Goal: Navigation & Orientation: Find specific page/section

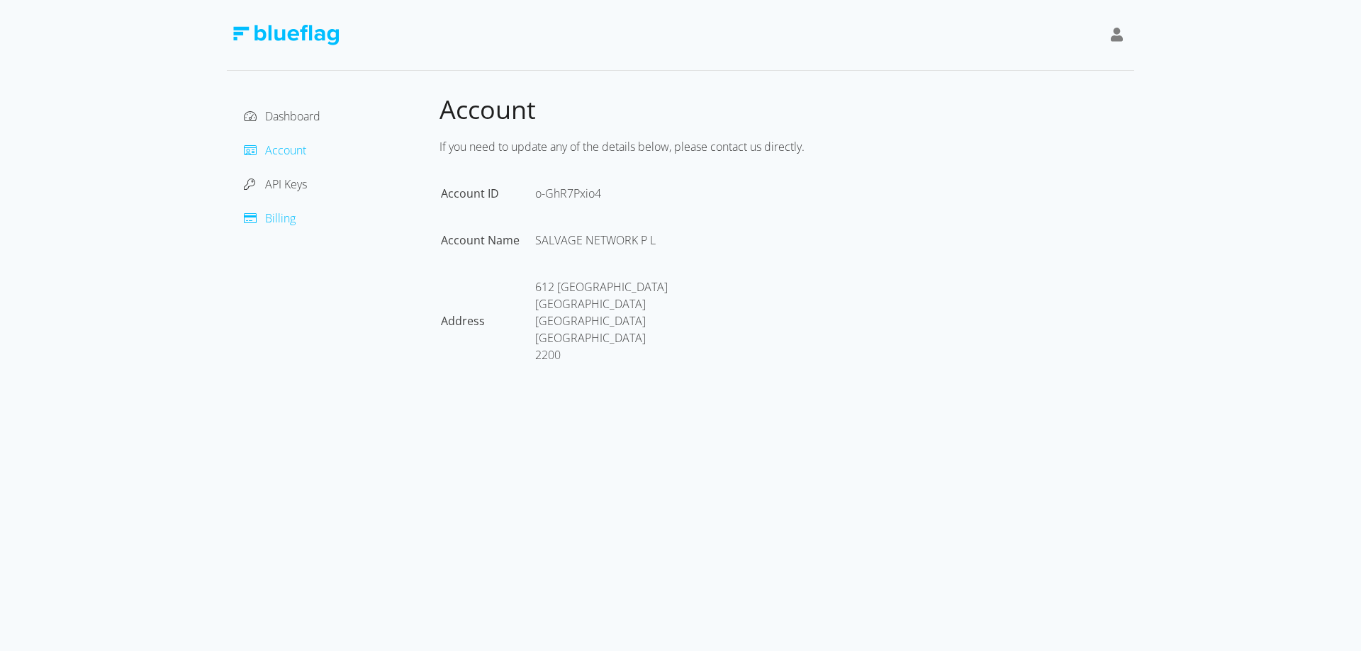
click at [279, 220] on span "Billing" at bounding box center [280, 218] width 30 height 16
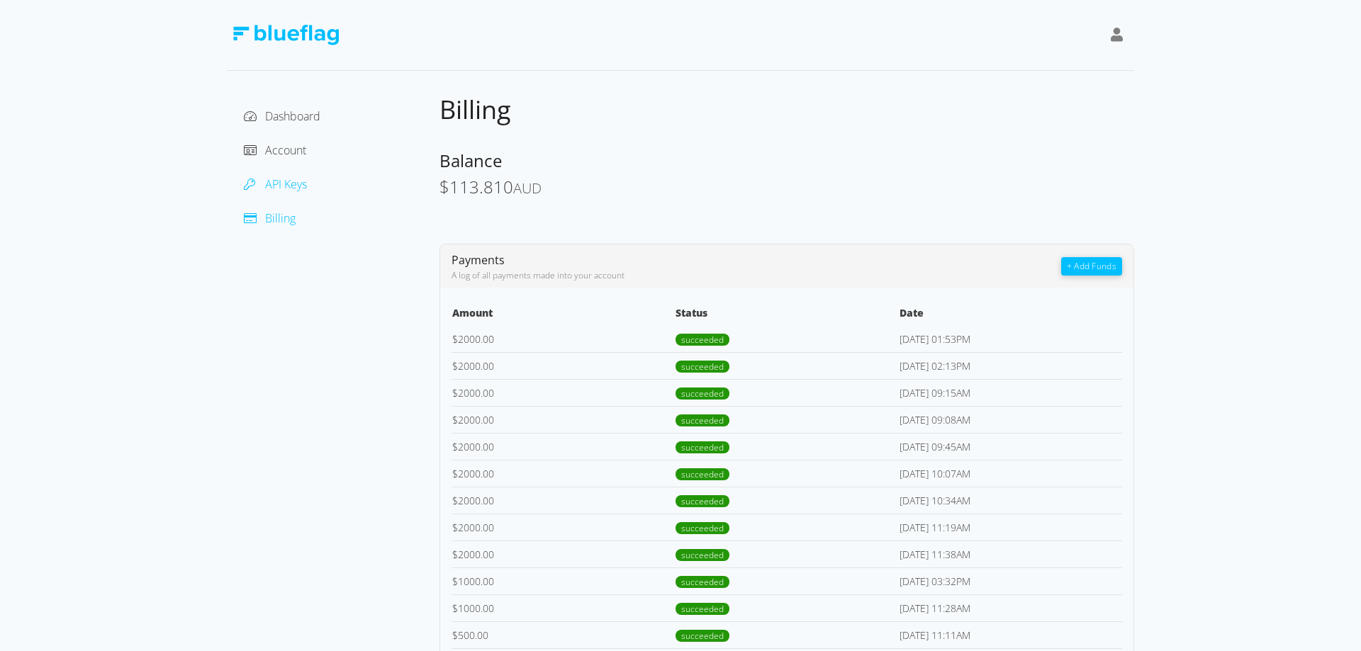
click at [274, 184] on span "API Keys" at bounding box center [286, 184] width 42 height 16
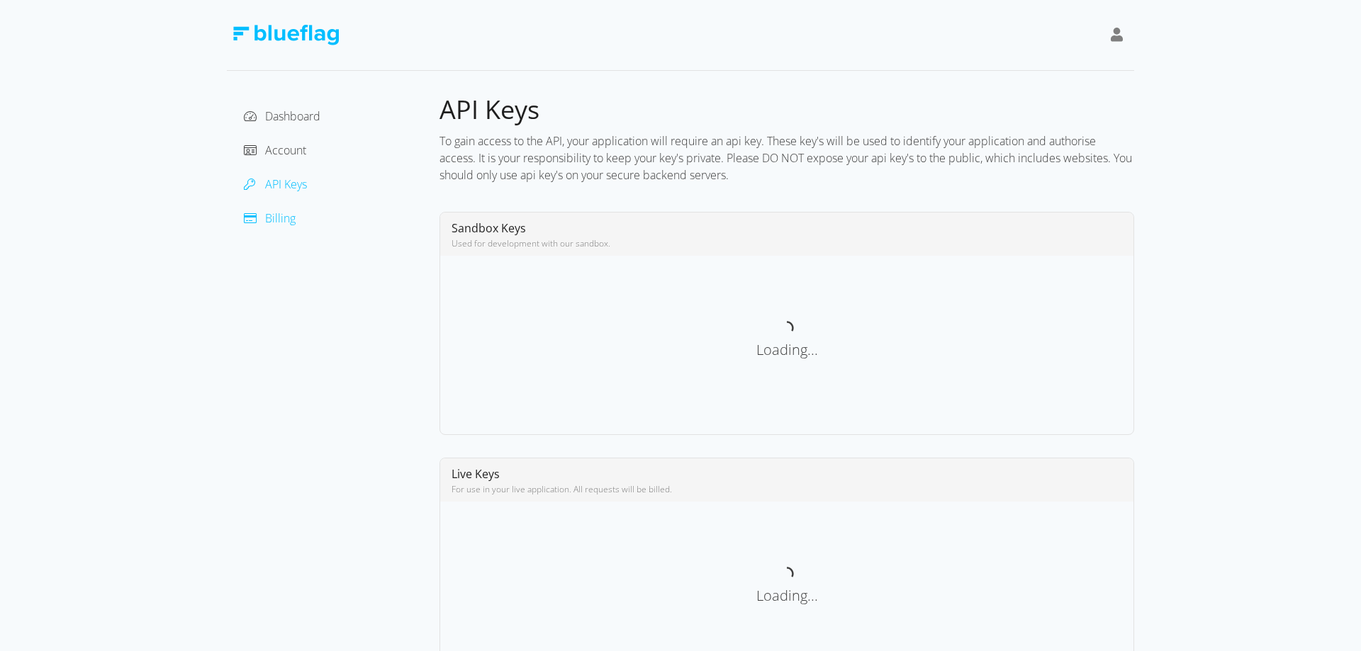
click at [272, 217] on span "Billing" at bounding box center [280, 218] width 30 height 16
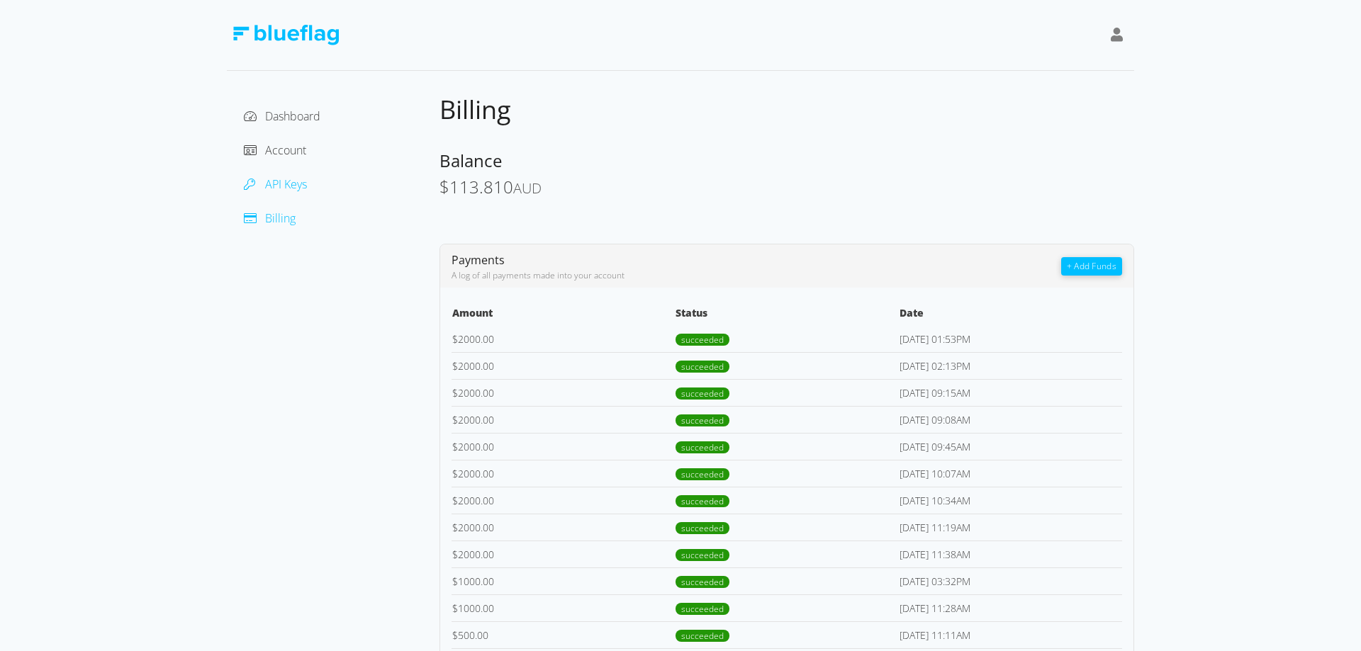
click at [298, 188] on span "API Keys" at bounding box center [286, 184] width 42 height 16
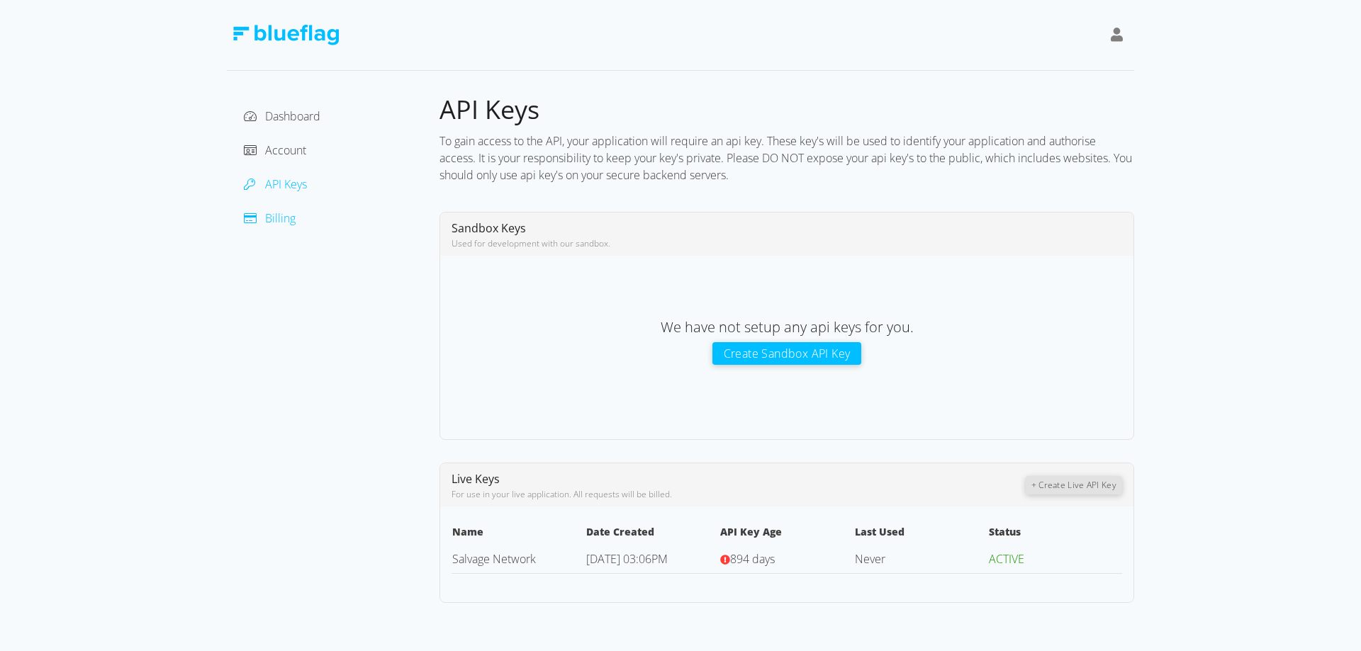
click at [283, 220] on span "Billing" at bounding box center [280, 218] width 30 height 16
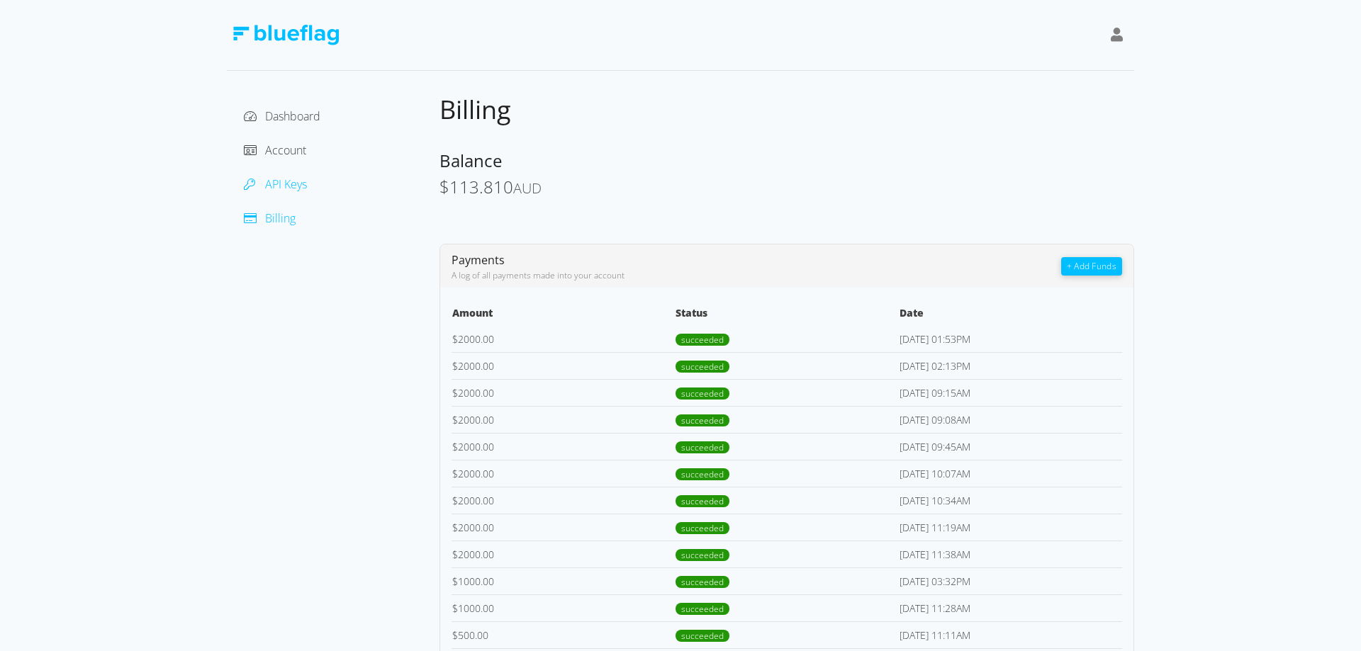
click at [281, 186] on span "API Keys" at bounding box center [286, 184] width 42 height 16
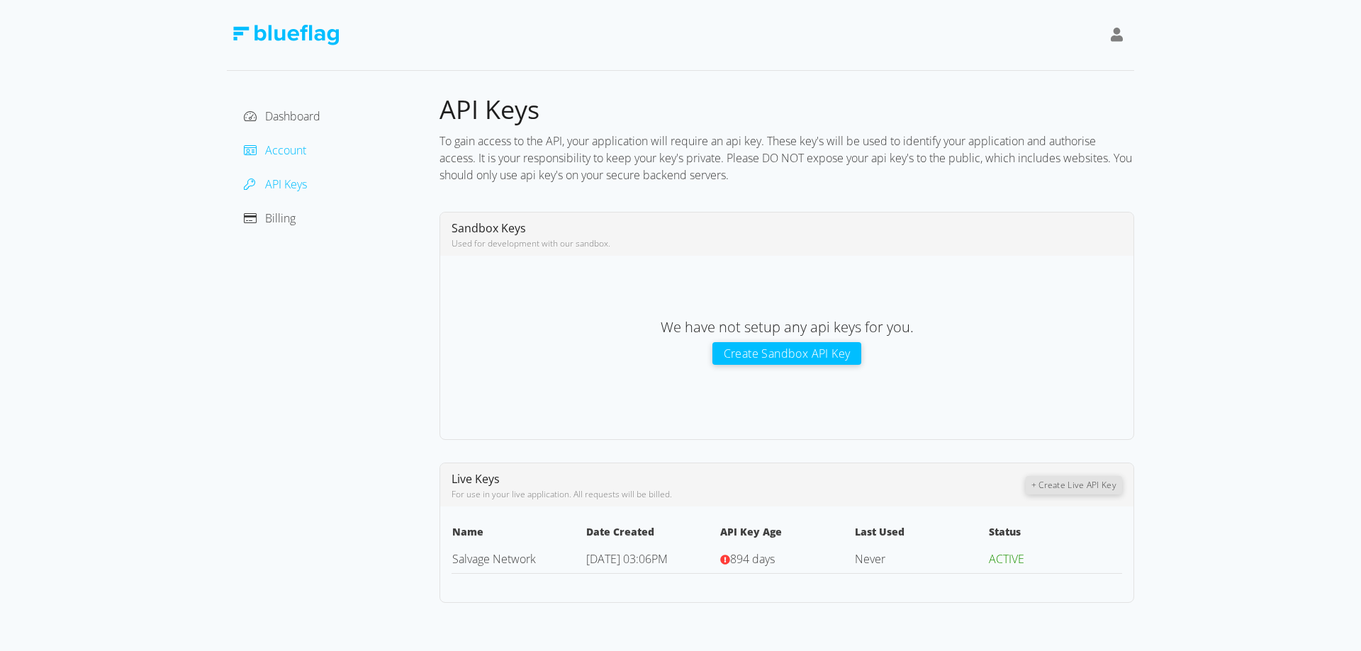
click at [289, 157] on span "Account" at bounding box center [285, 150] width 41 height 16
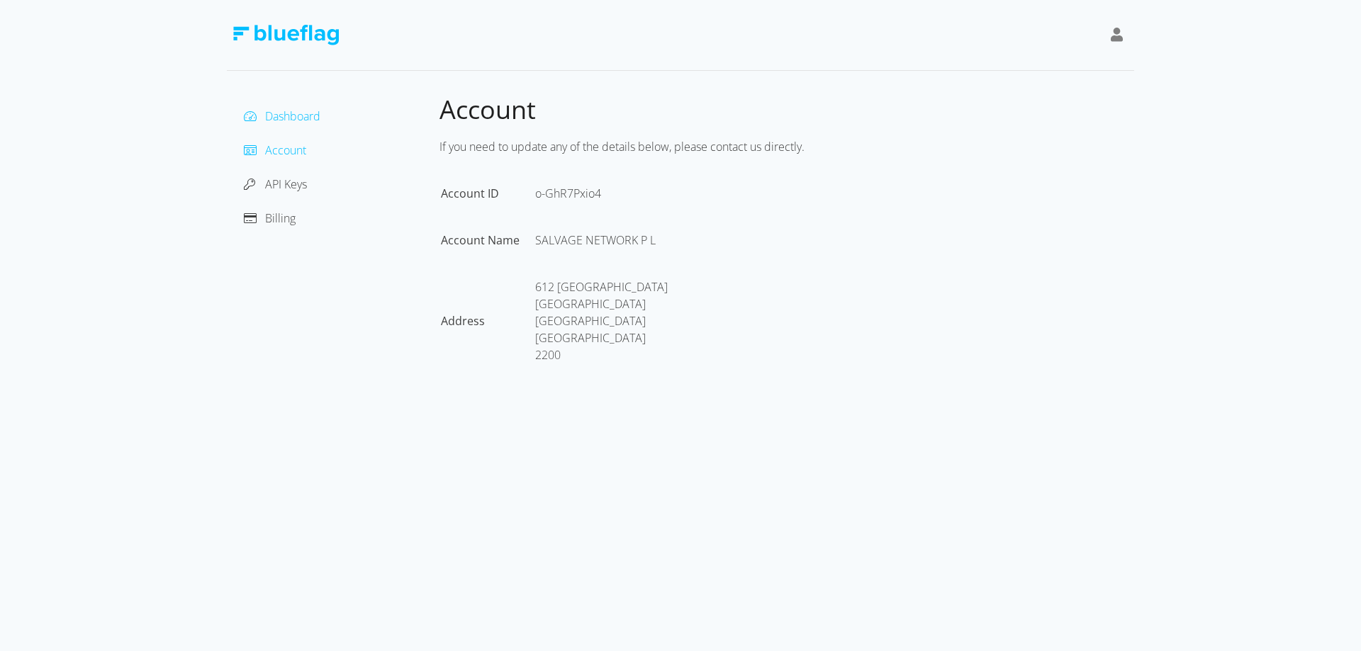
click at [294, 114] on span "Dashboard" at bounding box center [292, 116] width 55 height 16
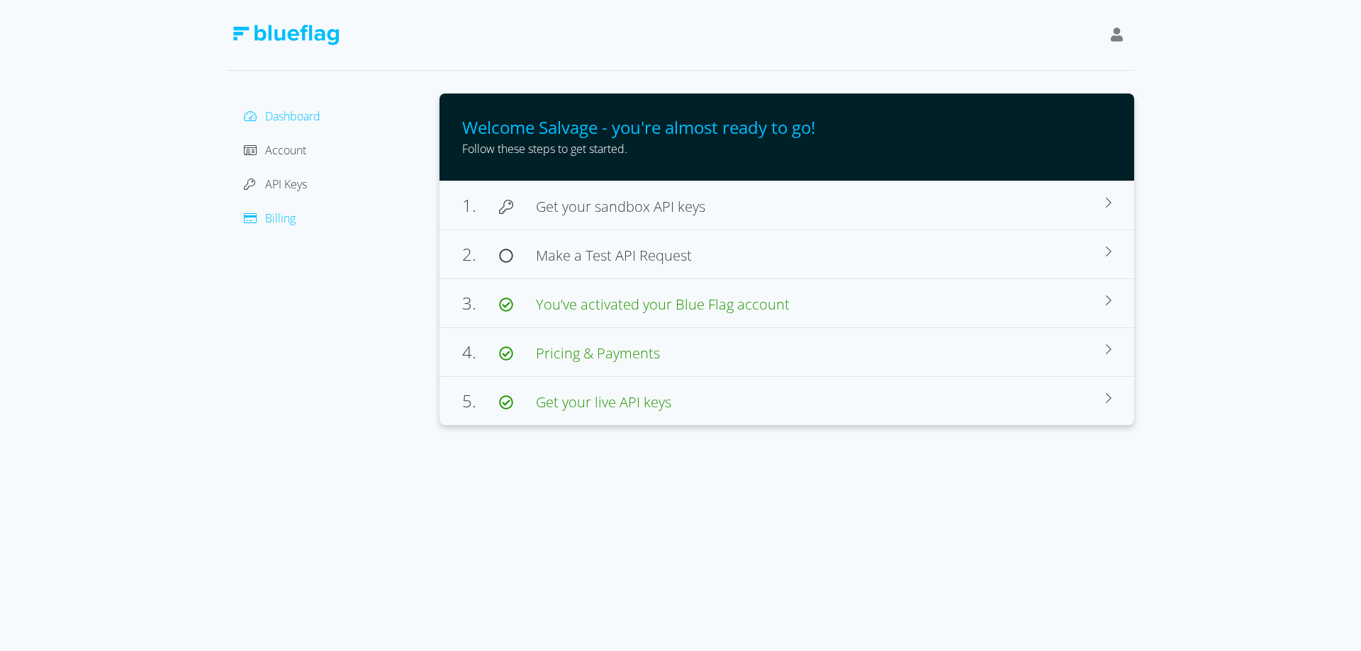
click at [266, 216] on span "Billing" at bounding box center [280, 218] width 30 height 16
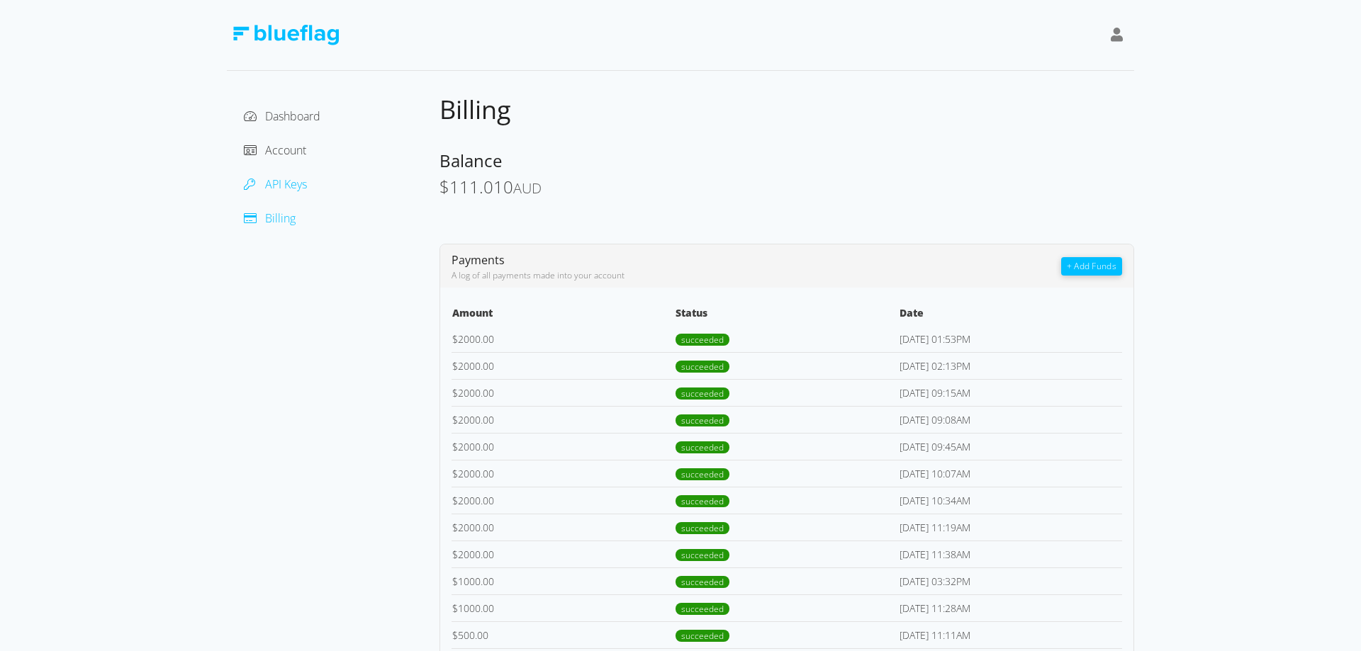
click at [274, 184] on span "API Keys" at bounding box center [286, 184] width 42 height 16
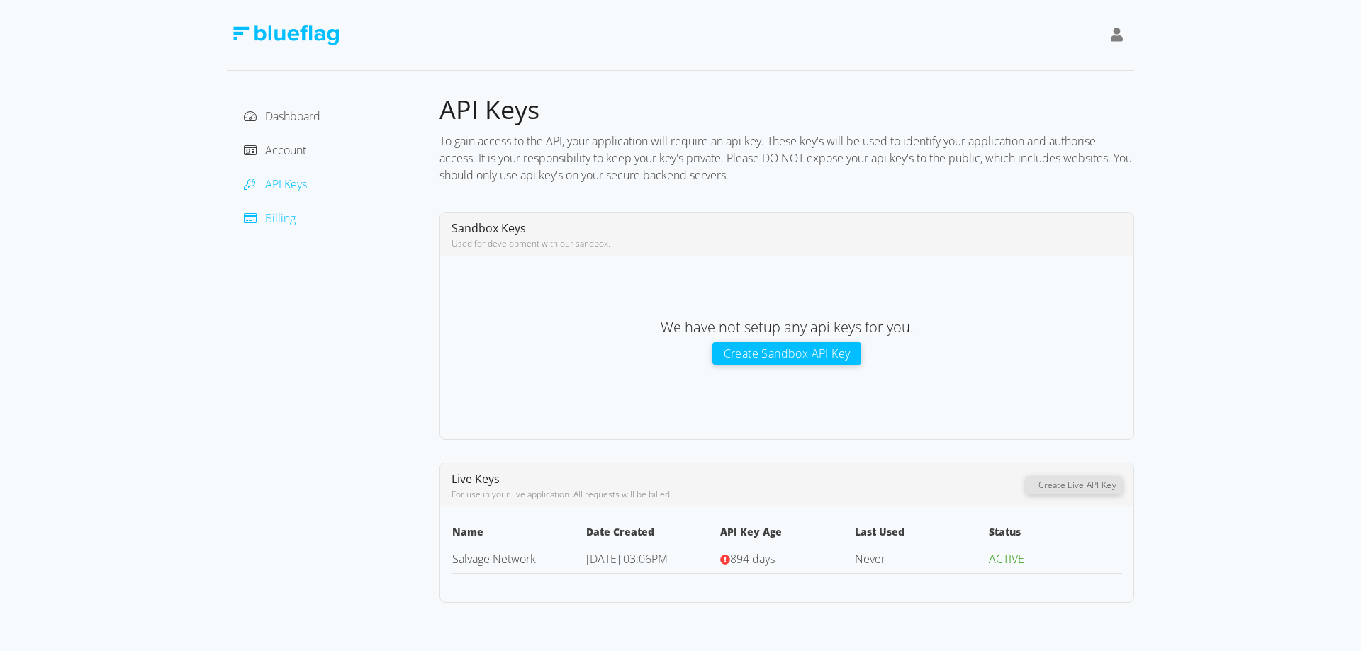
click at [267, 220] on span "Billing" at bounding box center [280, 218] width 30 height 16
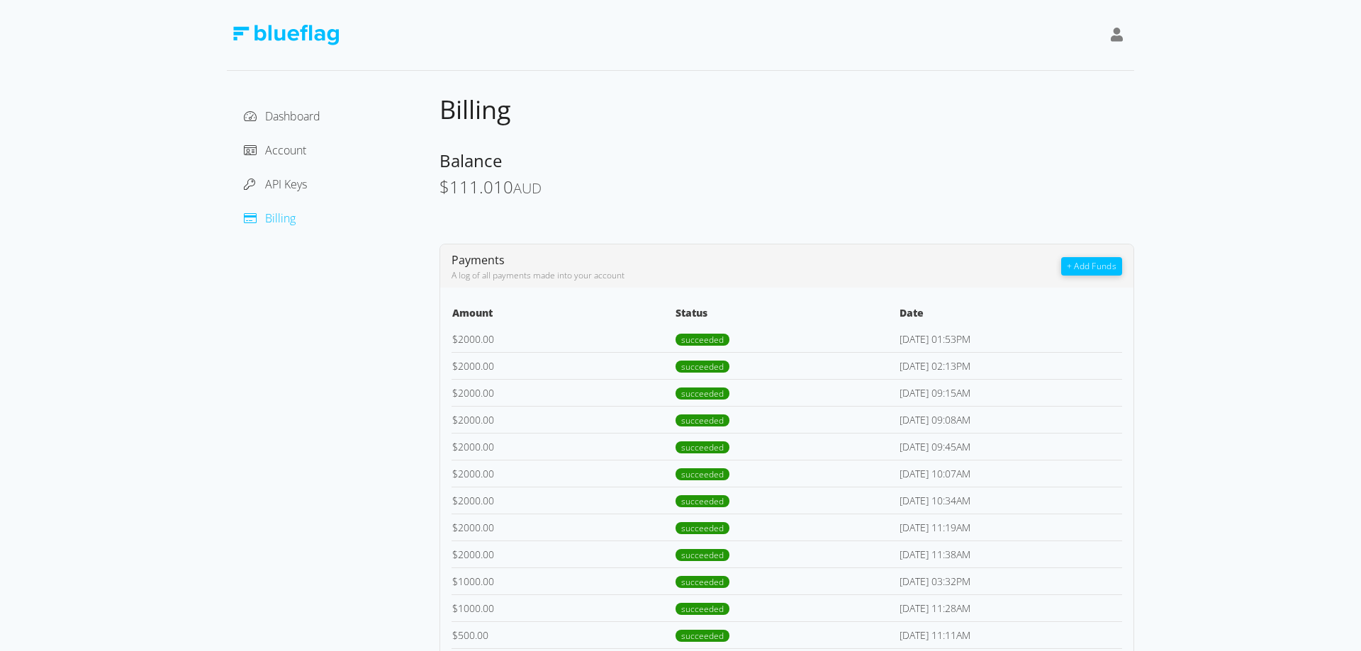
click at [265, 139] on div "Account" at bounding box center [333, 150] width 190 height 23
click at [271, 155] on span "Account" at bounding box center [285, 150] width 41 height 16
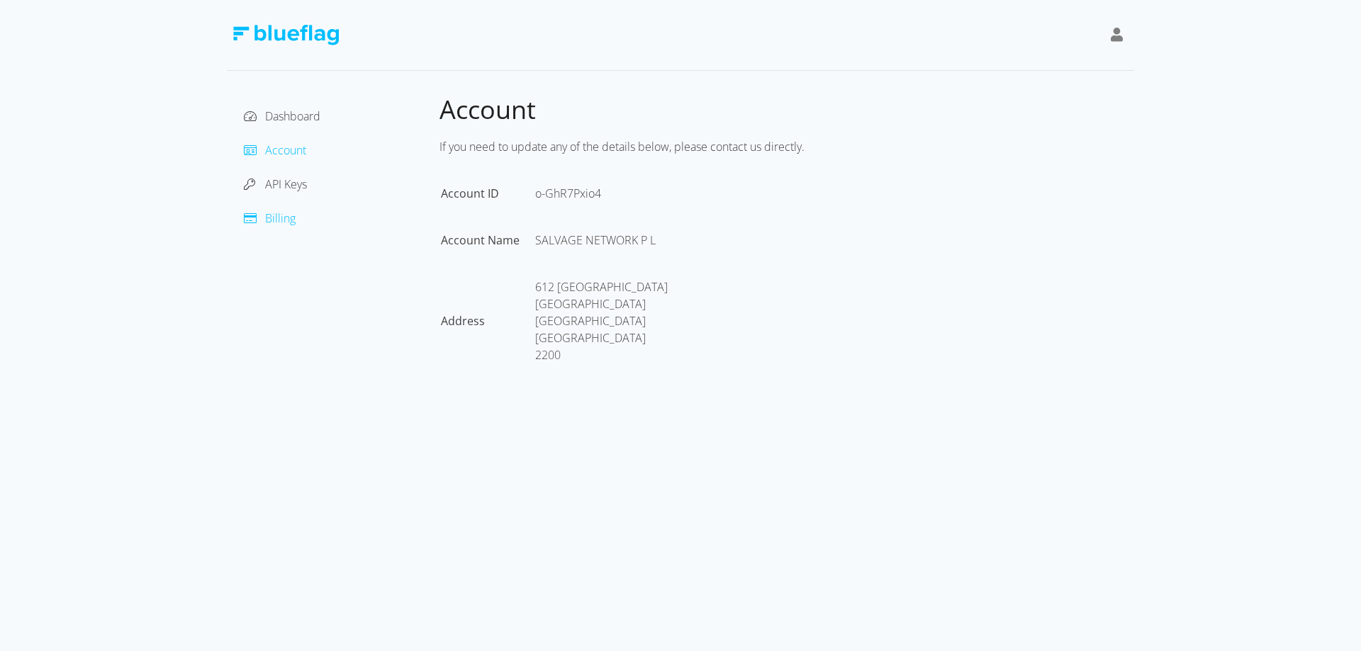
click at [271, 217] on span "Billing" at bounding box center [280, 218] width 30 height 16
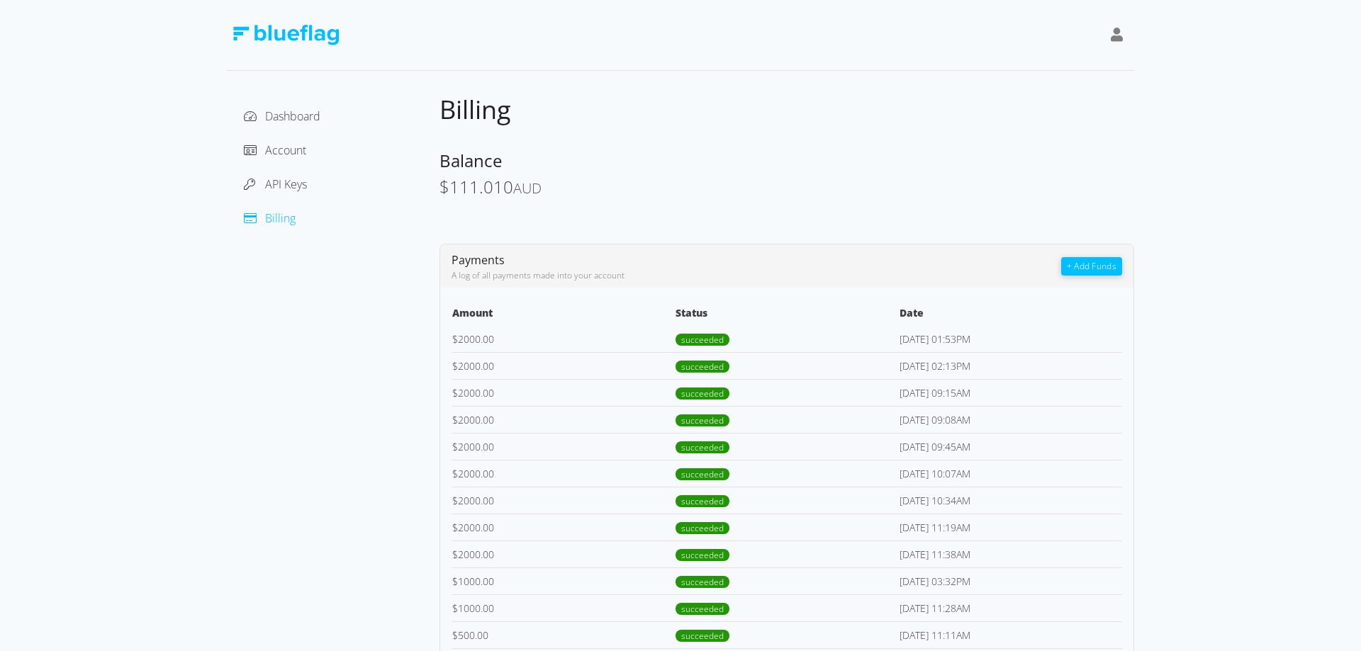
click at [1123, 34] on div at bounding box center [1117, 35] width 24 height 33
click at [999, 109] on div "Sign Out" at bounding box center [1050, 110] width 124 height 15
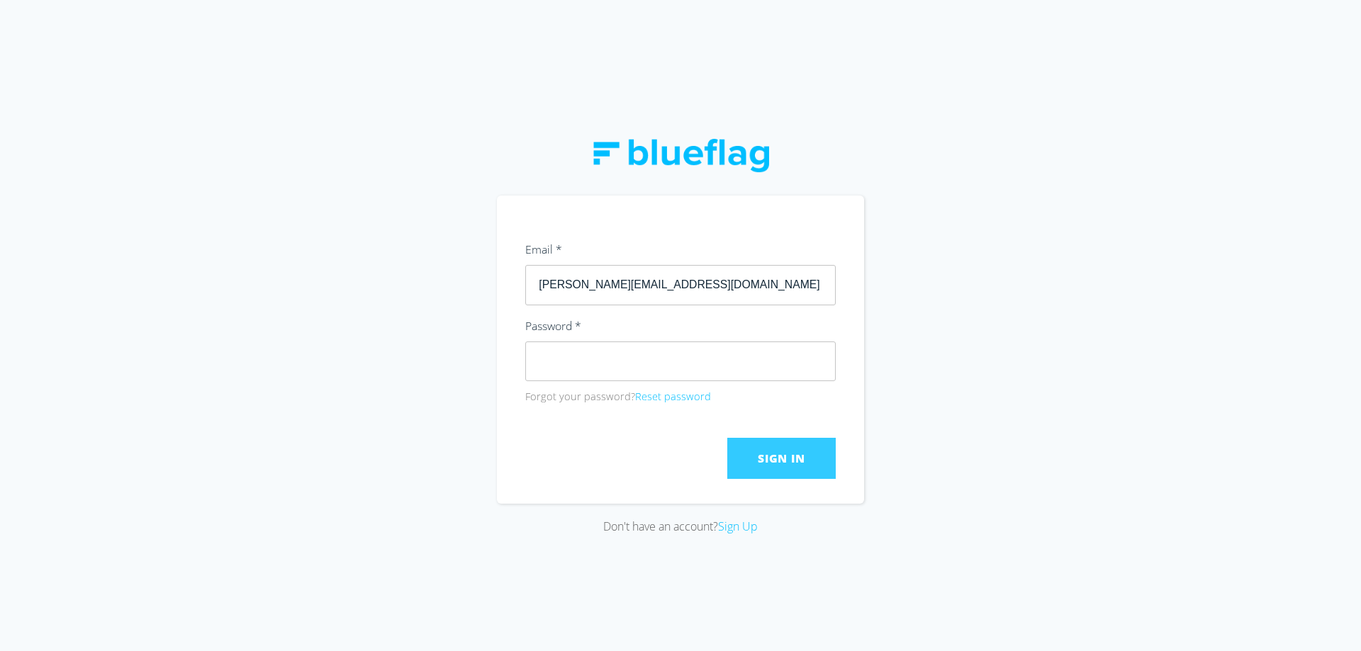
click at [806, 455] on button "Sign In" at bounding box center [781, 458] width 108 height 41
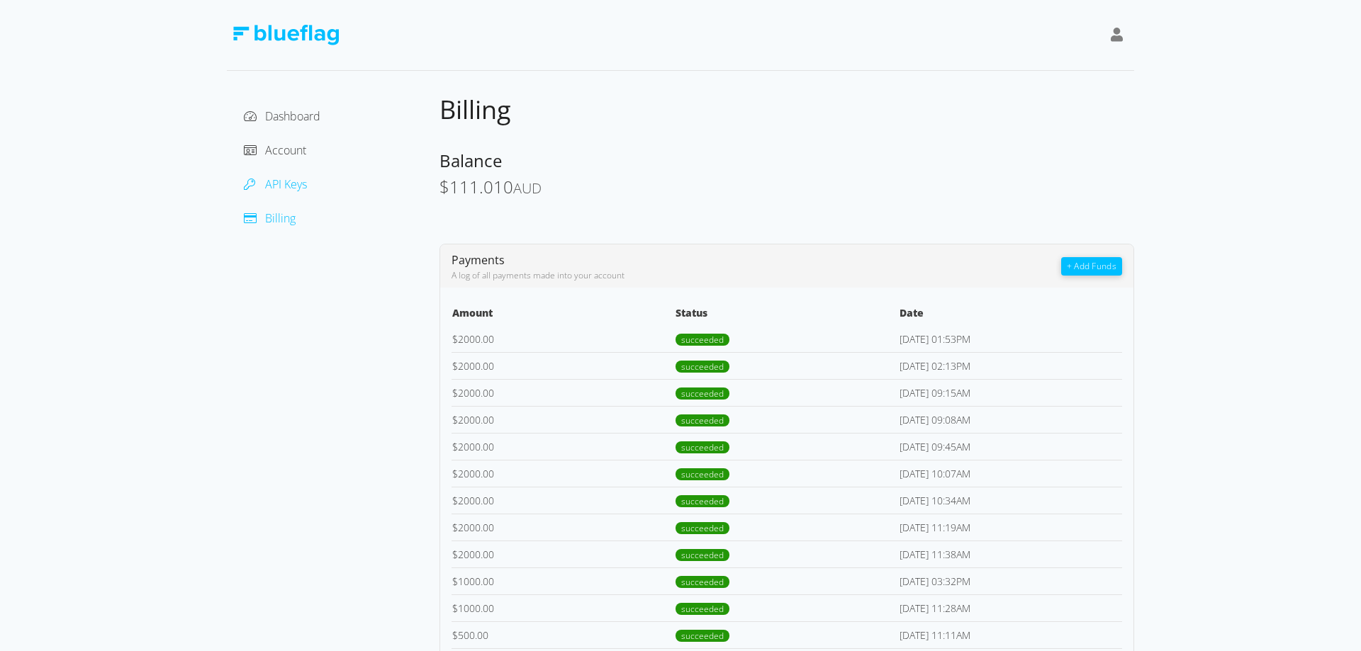
click at [283, 186] on span "API Keys" at bounding box center [286, 184] width 42 height 16
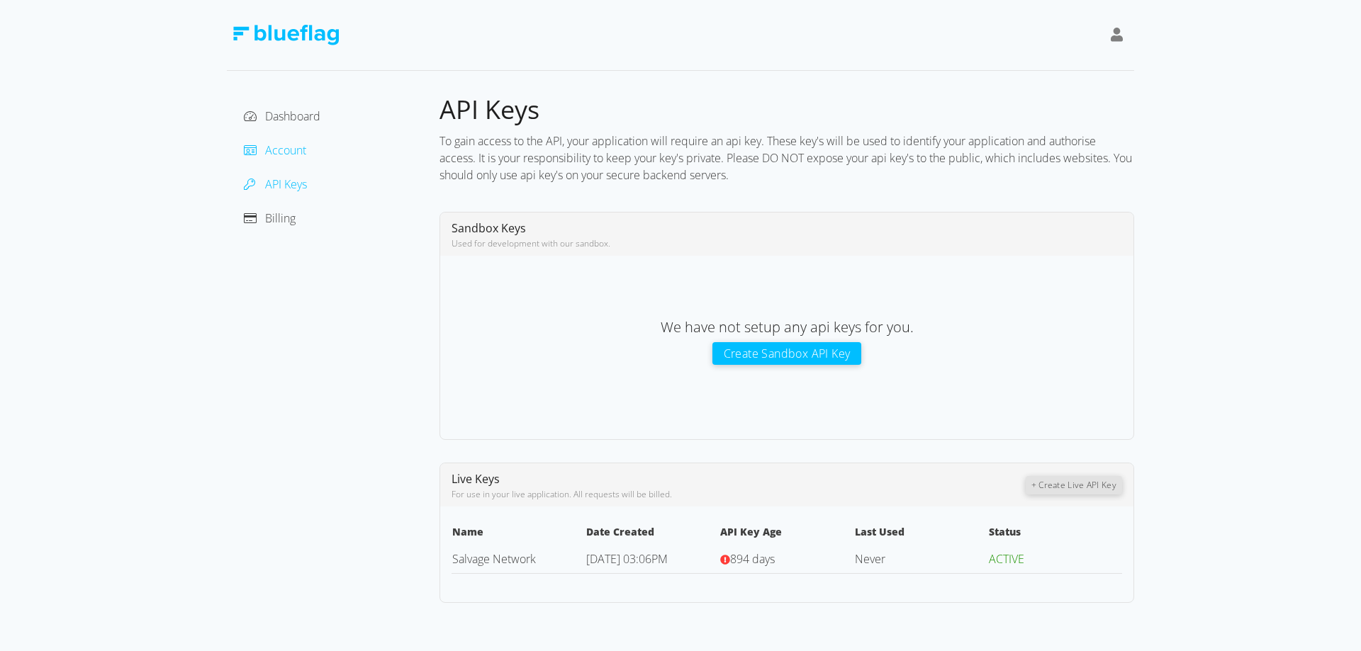
click at [289, 145] on span "Account" at bounding box center [285, 150] width 41 height 16
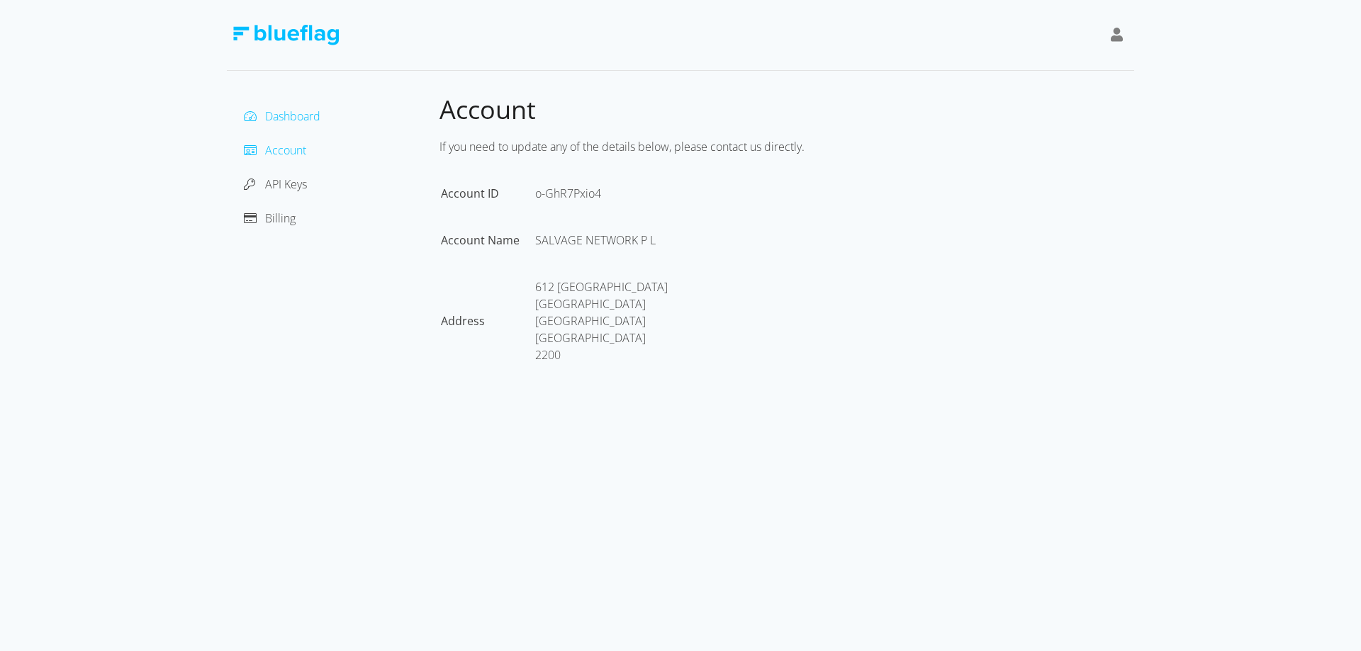
click at [292, 113] on span "Dashboard" at bounding box center [292, 116] width 55 height 16
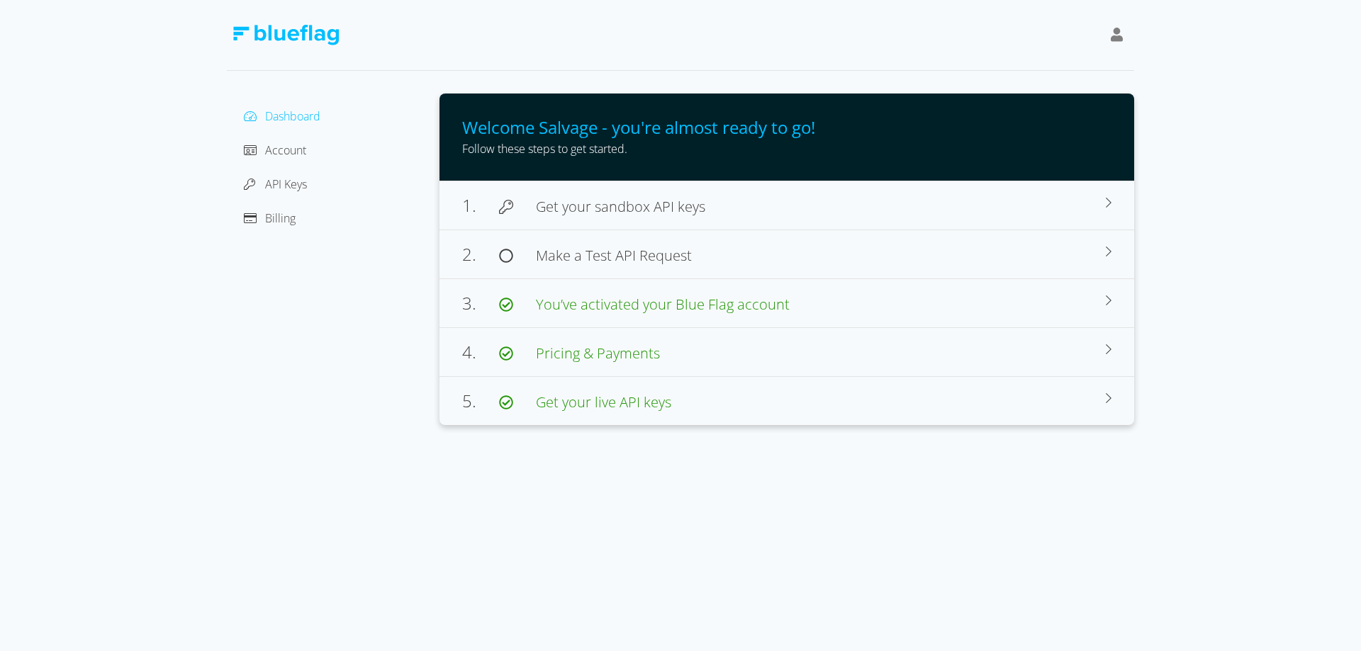
click at [271, 204] on div "Dashboard Account API Keys Billing" at bounding box center [333, 167] width 190 height 125
click at [271, 217] on span "Billing" at bounding box center [280, 218] width 30 height 16
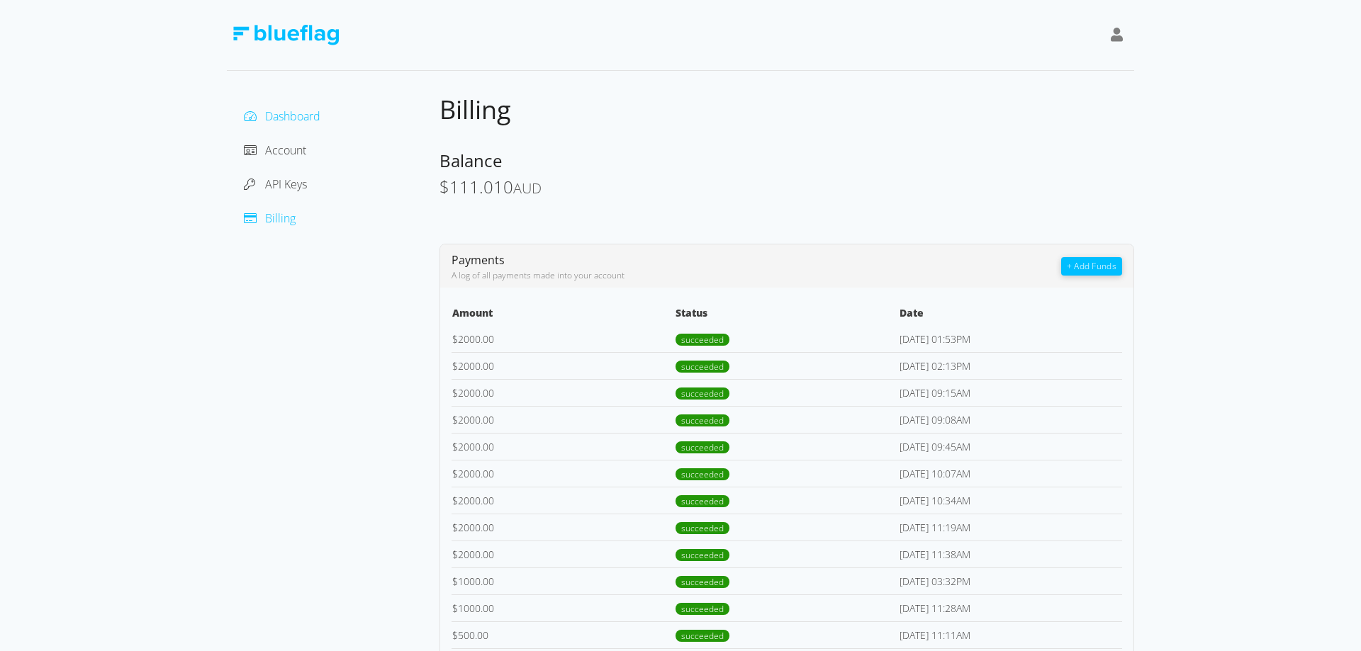
click at [256, 115] on icon at bounding box center [250, 116] width 13 height 10
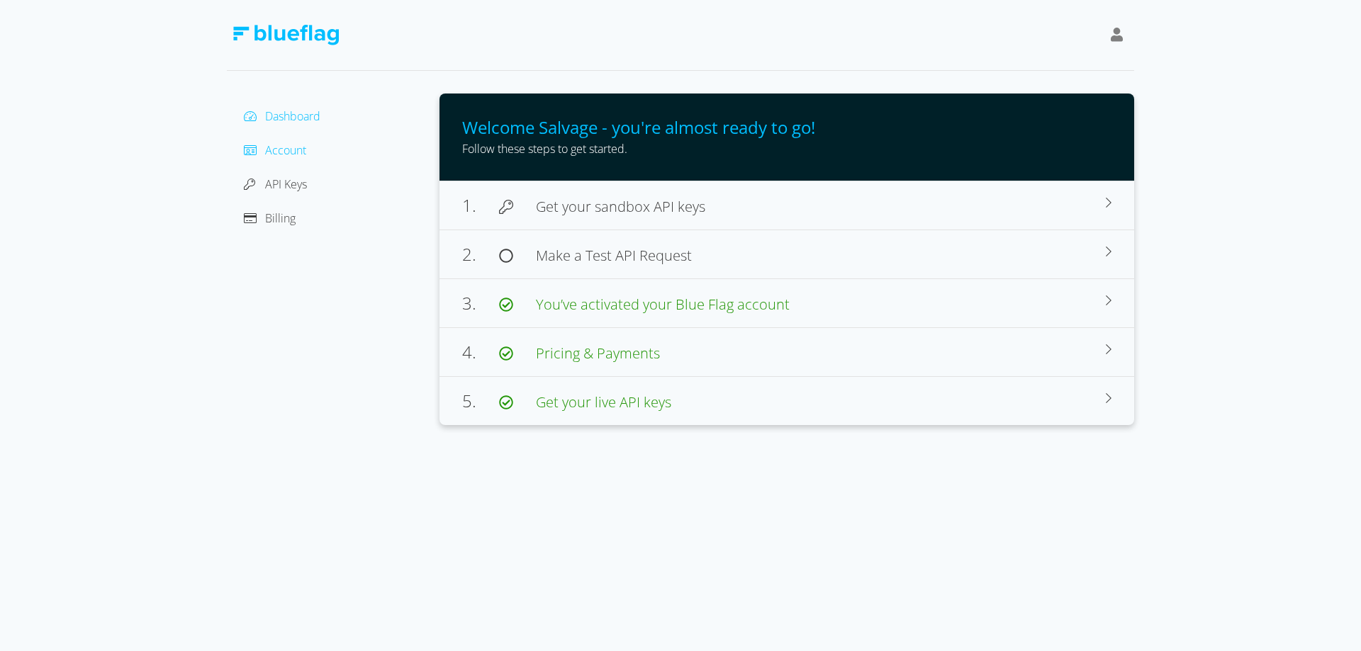
click at [259, 149] on div at bounding box center [254, 150] width 21 height 17
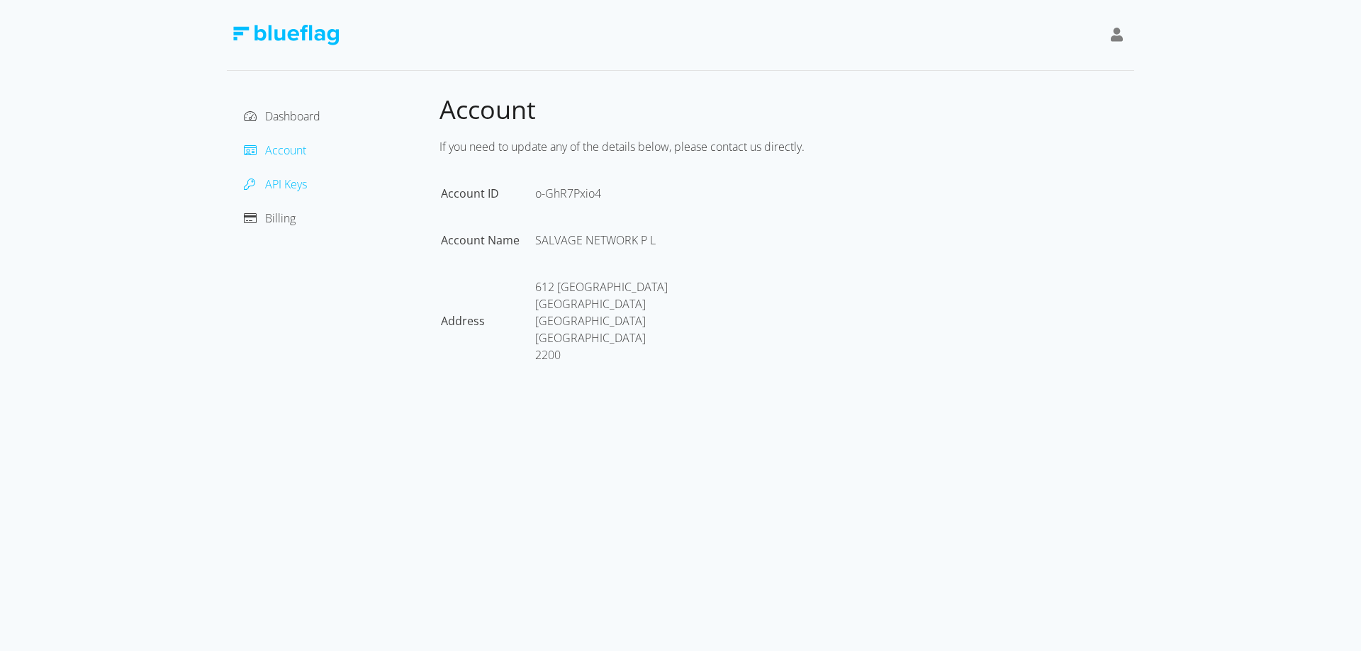
click at [268, 187] on span "API Keys" at bounding box center [286, 184] width 42 height 16
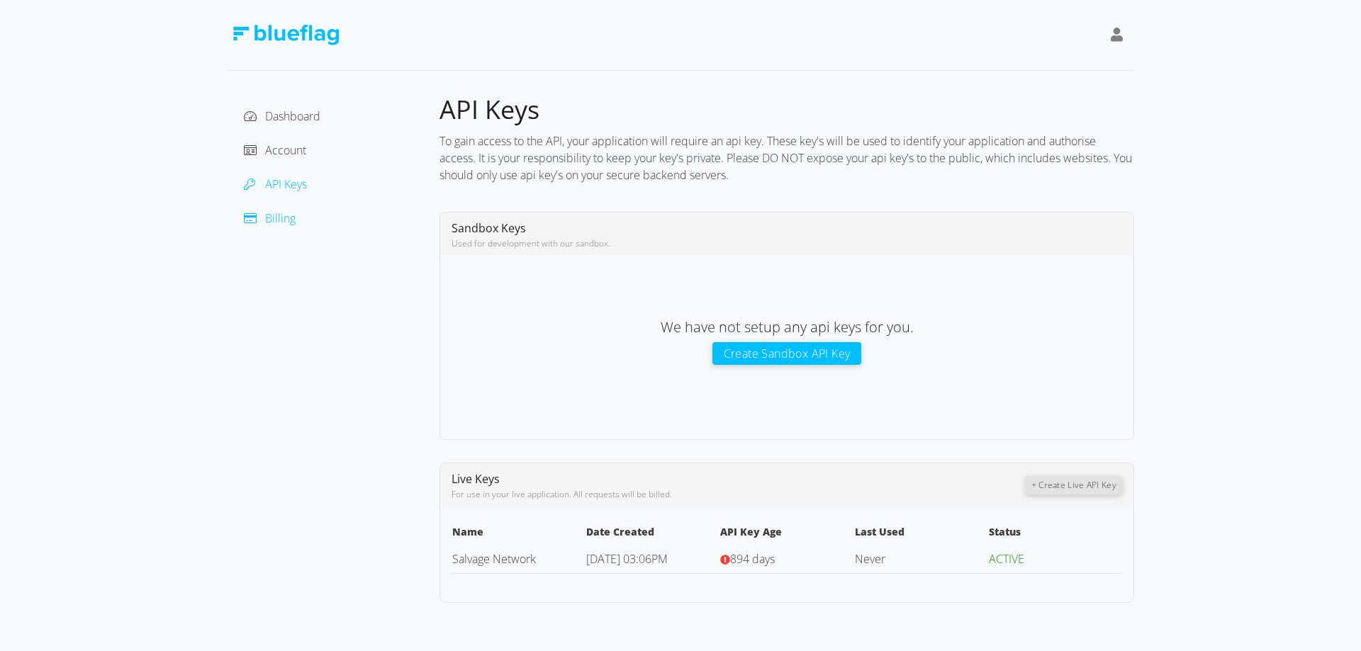
click at [268, 220] on span "Billing" at bounding box center [280, 218] width 30 height 16
